Goal: Navigation & Orientation: Understand site structure

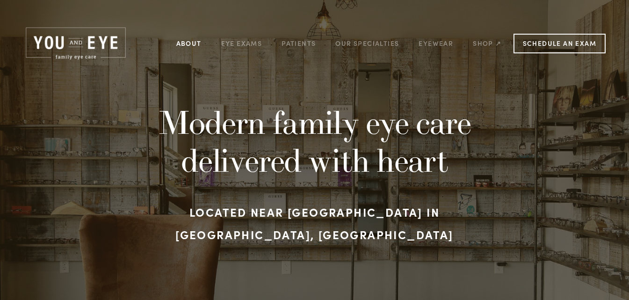
click at [185, 44] on link "About" at bounding box center [188, 43] width 25 height 14
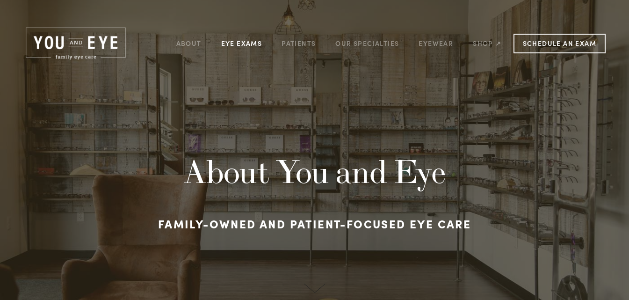
click at [235, 42] on link "Eye Exams" at bounding box center [241, 43] width 41 height 14
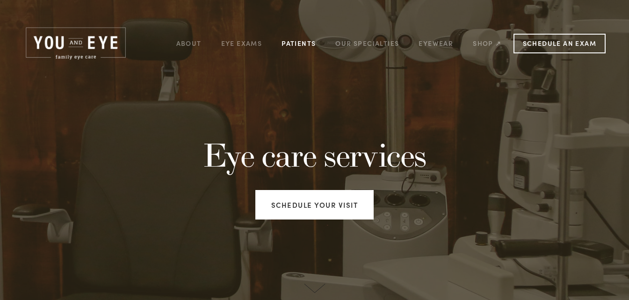
click at [298, 44] on link "Patients" at bounding box center [298, 43] width 34 height 14
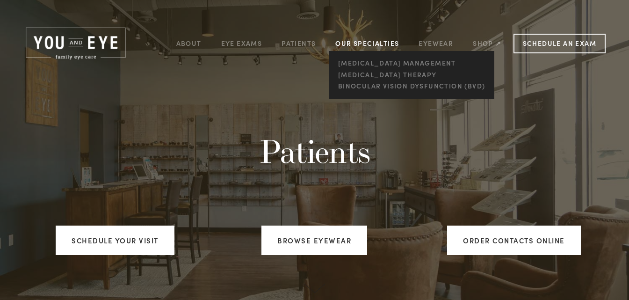
click at [366, 44] on link "Our Specialties" at bounding box center [367, 43] width 64 height 9
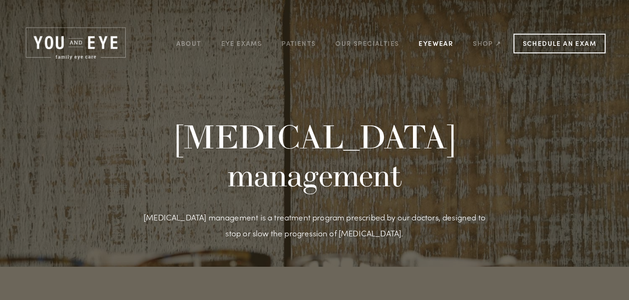
click at [424, 43] on link "Eyewear" at bounding box center [435, 43] width 35 height 14
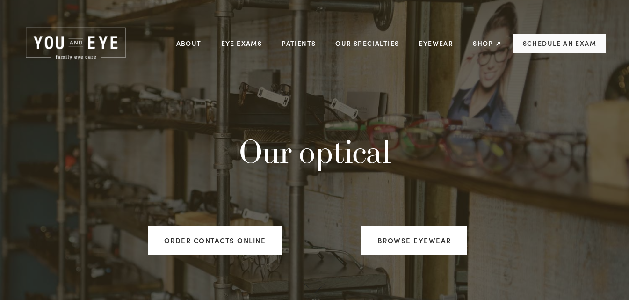
click at [541, 49] on link "Schedule an Exam" at bounding box center [559, 44] width 92 height 20
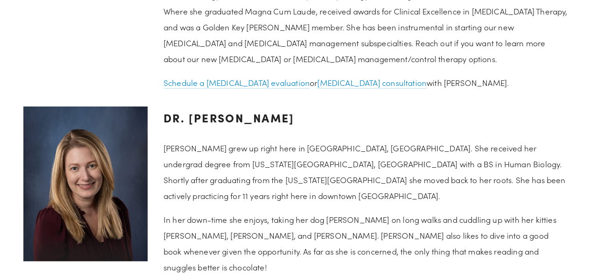
scroll to position [1076, 0]
